Goal: Task Accomplishment & Management: Use online tool/utility

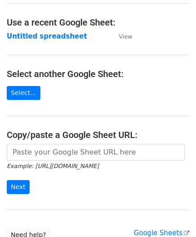
scroll to position [45, 0]
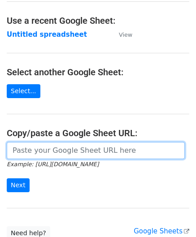
click at [47, 148] on input "url" at bounding box center [96, 150] width 178 height 17
paste input "[URL][DOMAIN_NAME]"
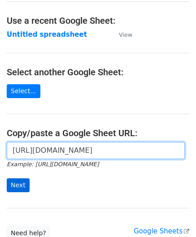
type input "[URL][DOMAIN_NAME]"
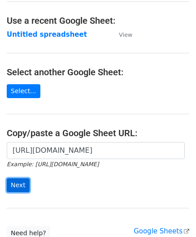
click at [20, 183] on input "Next" at bounding box center [18, 185] width 23 height 14
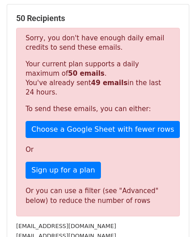
scroll to position [303, 0]
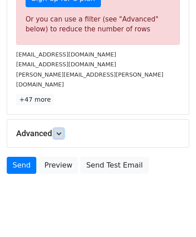
click at [58, 129] on link at bounding box center [59, 134] width 10 height 10
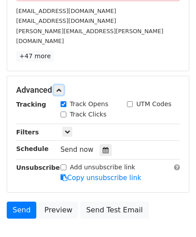
scroll to position [347, 0]
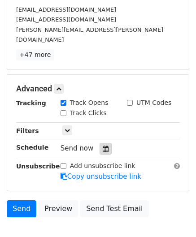
click at [103, 146] on icon at bounding box center [106, 149] width 6 height 6
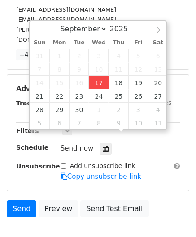
type input "2025-09-17 12:00"
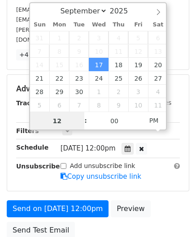
scroll to position [0, 0]
paste input "3"
type input "3"
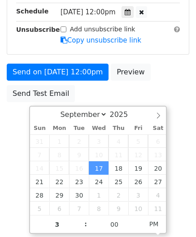
type input "2025-09-17 15:00"
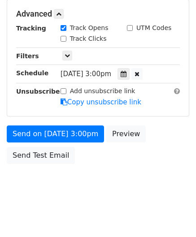
scroll to position [411, 0]
